Goal: Task Accomplishment & Management: Complete application form

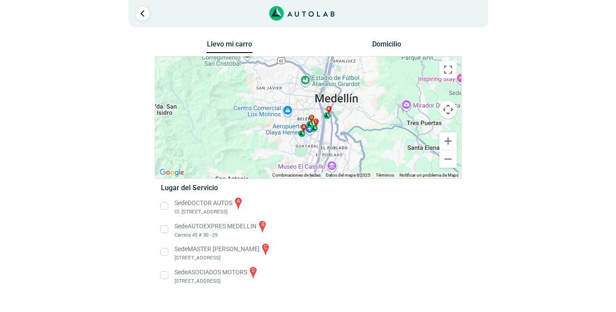
click at [165, 231] on li "Sede AUTOEXPRES MEDELLIN b Carrera 45 # 30 - 29" at bounding box center [307, 230] width 307 height 20
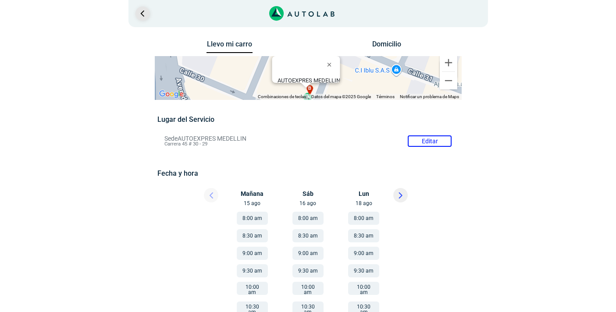
click at [136, 11] on link "Ir al paso anterior" at bounding box center [142, 14] width 14 height 14
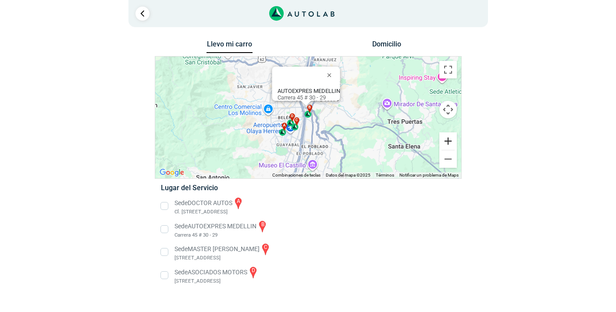
click at [448, 140] on button "Ampliar" at bounding box center [448, 141] width 18 height 18
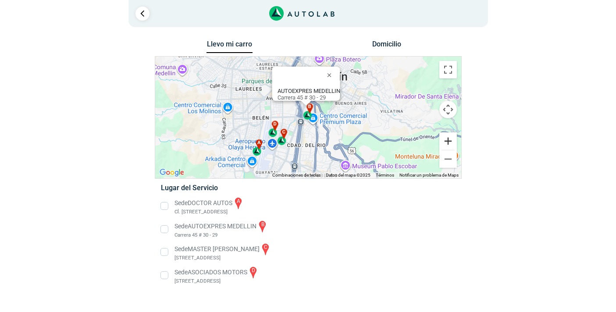
click at [449, 139] on button "Ampliar" at bounding box center [448, 141] width 18 height 18
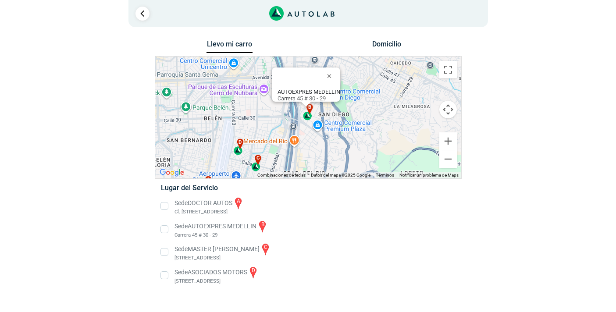
click at [164, 228] on li "Sede AUTOEXPRES MEDELLIN b Carrera 45 # 30 - 29" at bounding box center [307, 230] width 307 height 20
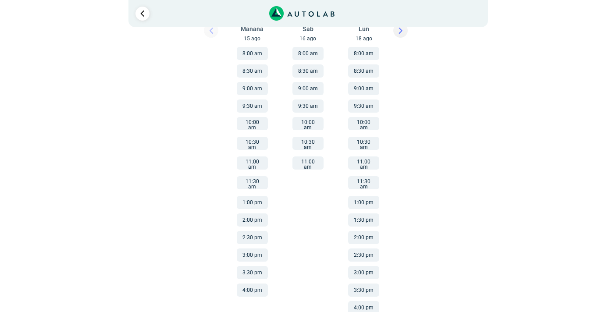
scroll to position [171, 0]
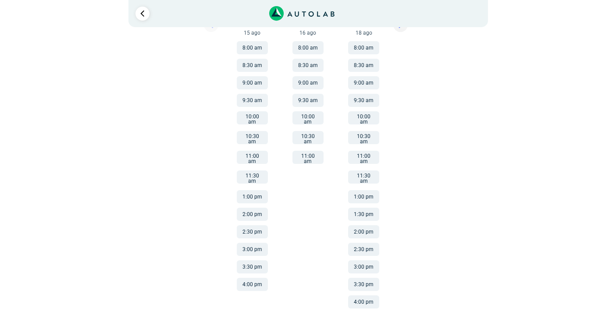
click at [359, 260] on button "3:00 pm" at bounding box center [363, 266] width 31 height 13
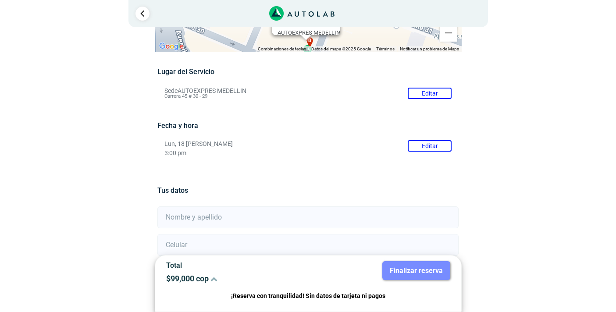
scroll to position [46, 0]
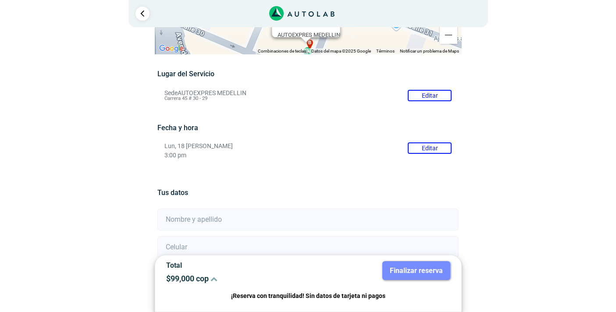
click at [259, 226] on input "text" at bounding box center [307, 220] width 301 height 22
type input "[PERSON_NAME]"
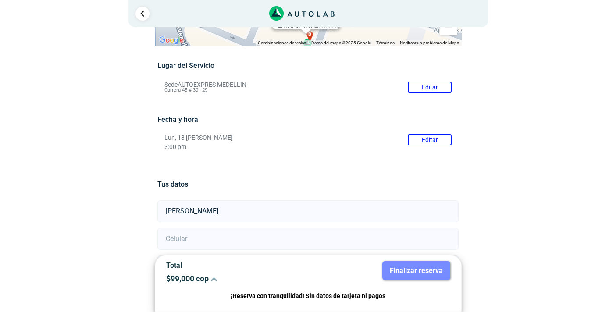
click at [243, 231] on input "number" at bounding box center [307, 239] width 301 height 22
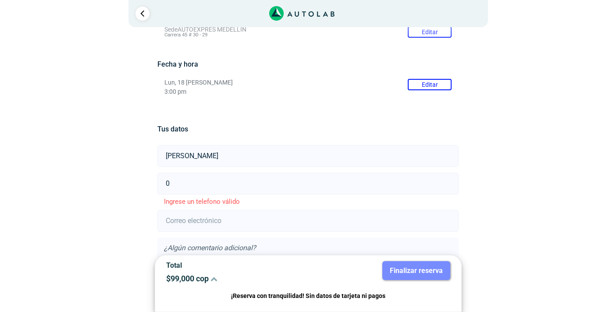
scroll to position [125, 0]
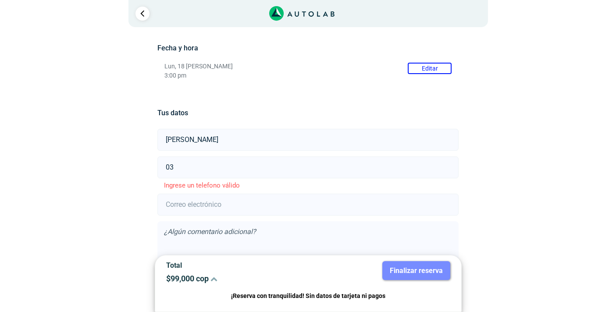
type input "0"
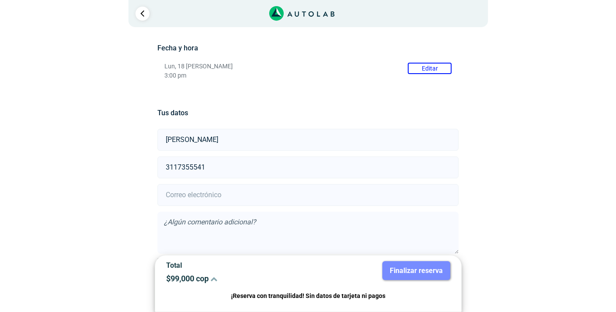
type input "3117355541"
click at [268, 190] on input "email" at bounding box center [307, 195] width 301 height 22
type input "[EMAIL_ADDRESS][DOMAIN_NAME]"
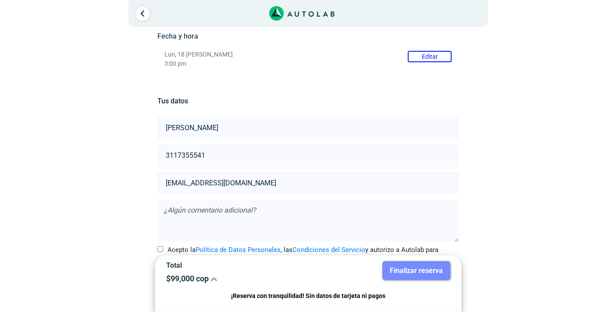
scroll to position [159, 0]
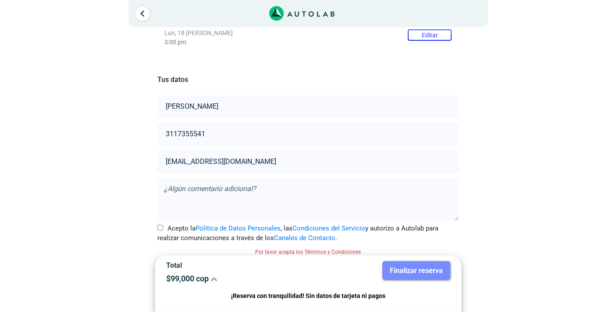
click at [160, 228] on input "Acepto la Política de Datos Personales , las Condiciones del Servicio y autoriz…" at bounding box center [160, 228] width 6 height 6
checkbox input "true"
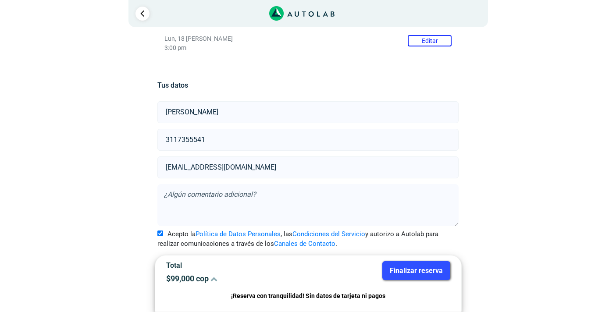
click at [421, 271] on button "Finalizar reserva" at bounding box center [416, 270] width 68 height 19
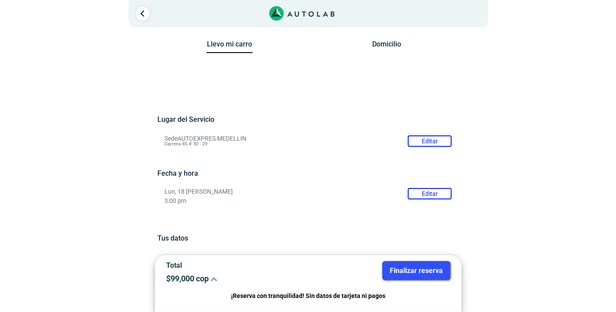
scroll to position [0, 0]
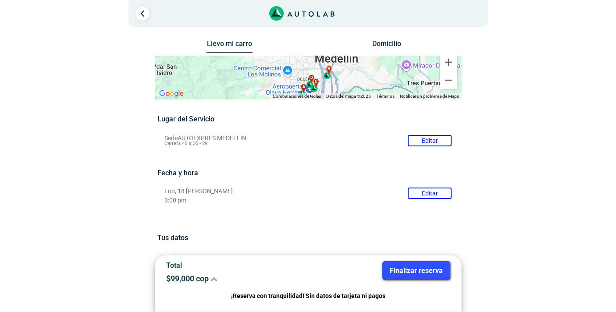
click at [430, 192] on button "Editar" at bounding box center [430, 193] width 44 height 11
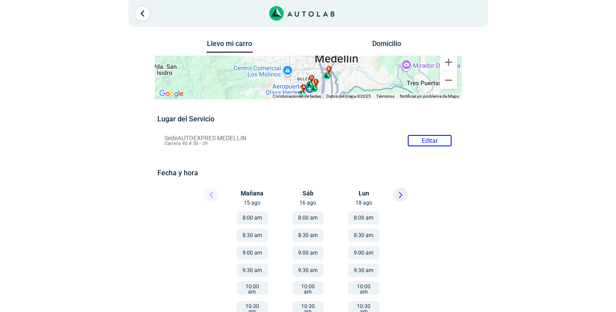
click at [253, 193] on div "Mañana 15 ago" at bounding box center [255, 197] width 53 height 19
click at [250, 197] on div "Mañana 15 ago" at bounding box center [255, 197] width 53 height 19
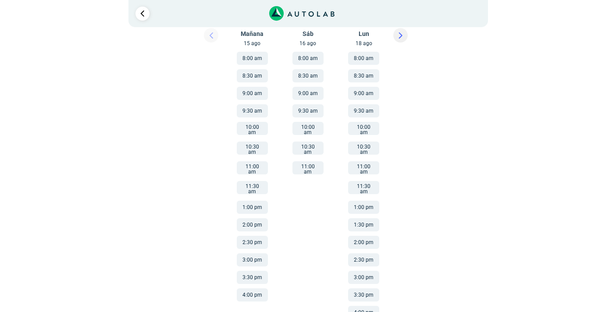
scroll to position [171, 0]
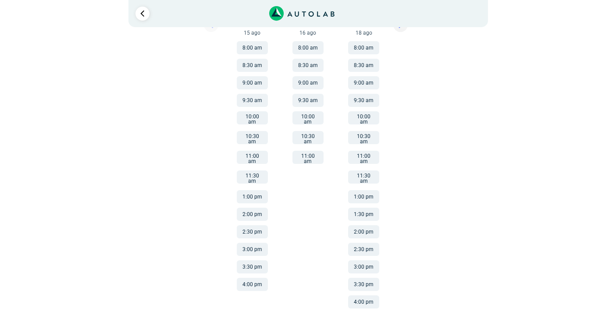
click at [253, 243] on button "3:00 pm" at bounding box center [252, 249] width 31 height 13
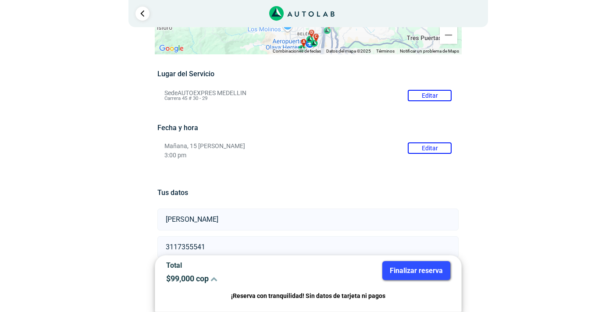
scroll to position [153, 0]
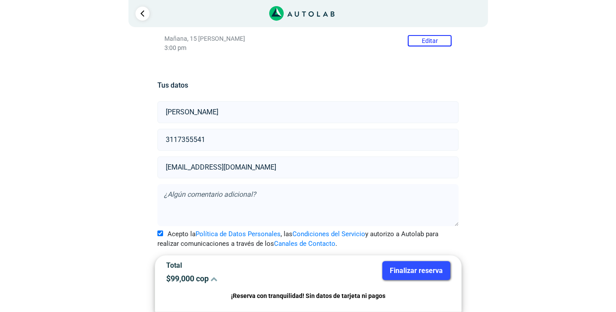
click at [397, 274] on button "Finalizar reserva" at bounding box center [416, 270] width 68 height 19
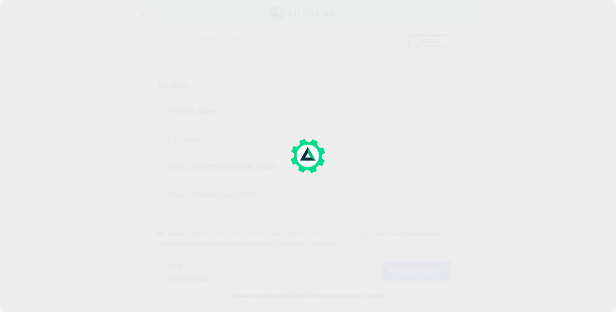
scroll to position [0, 0]
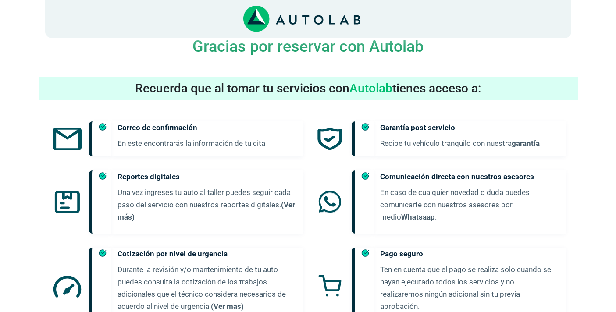
scroll to position [467, 0]
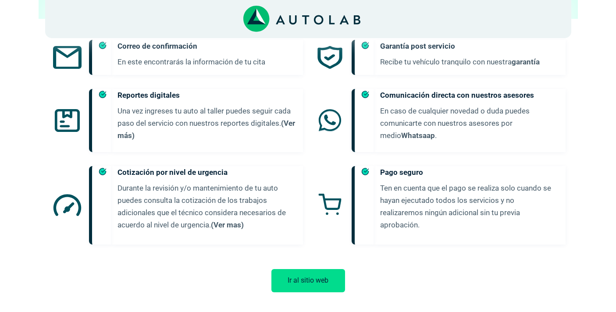
click at [317, 275] on button "Ir al sitio web" at bounding box center [308, 280] width 74 height 23
